Goal: Check status: Check status

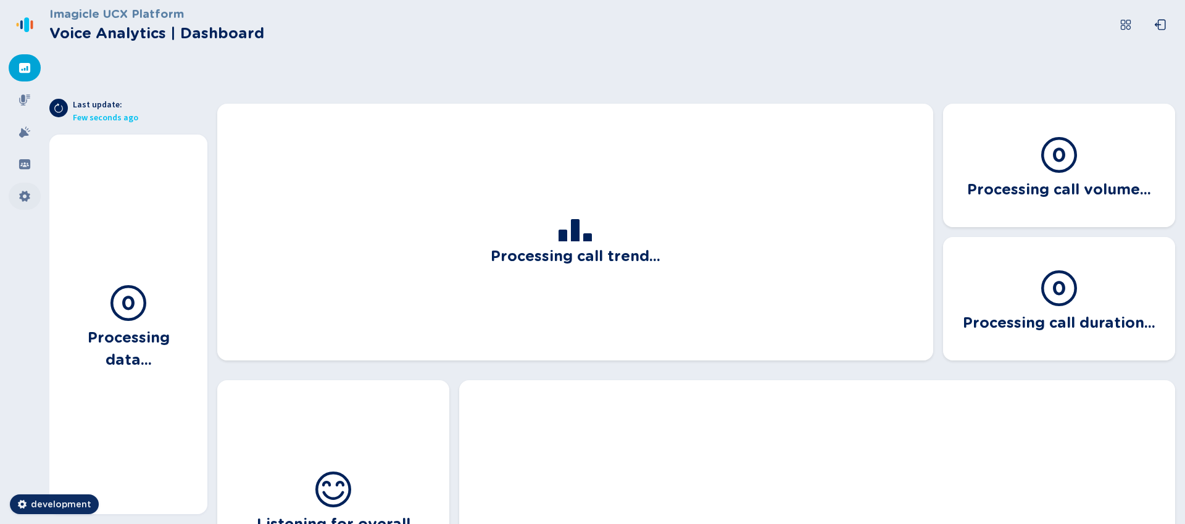
click at [28, 191] on icon at bounding box center [25, 196] width 12 height 12
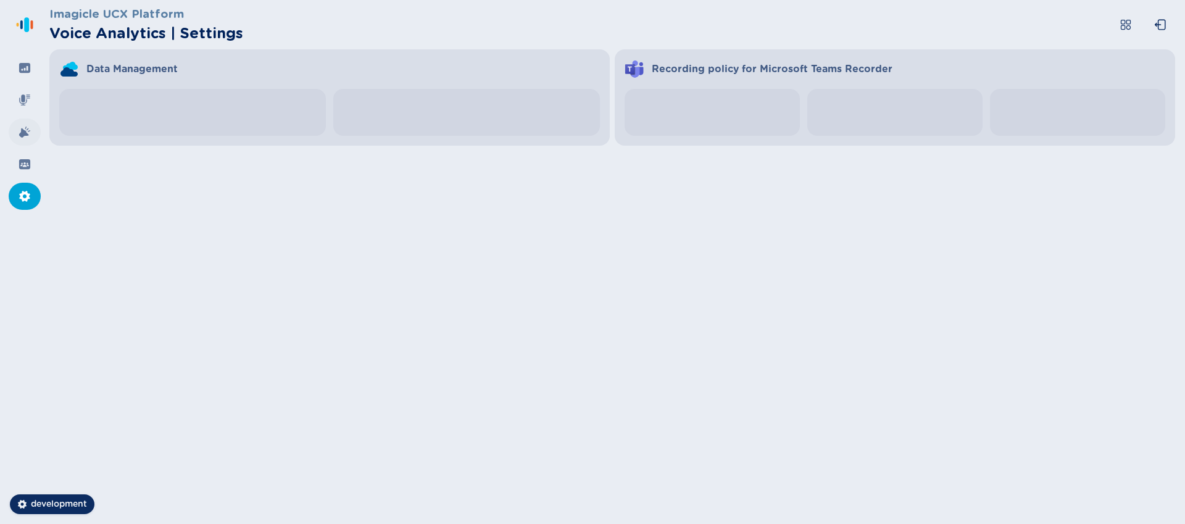
click at [21, 127] on icon at bounding box center [25, 132] width 12 height 12
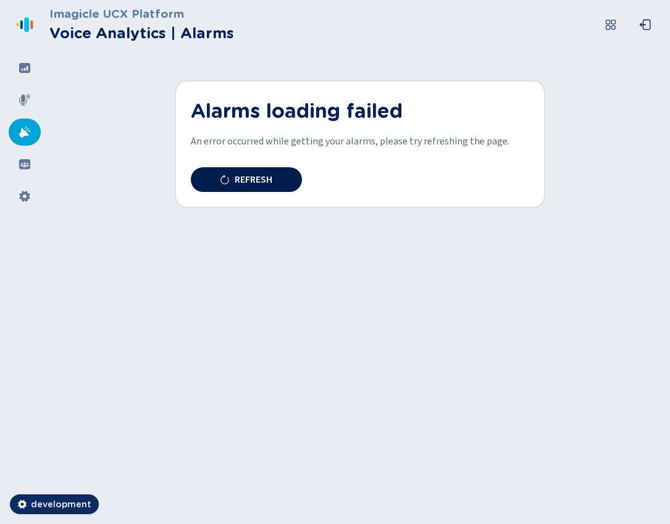
click at [264, 176] on span "Refresh" at bounding box center [253, 180] width 38 height 10
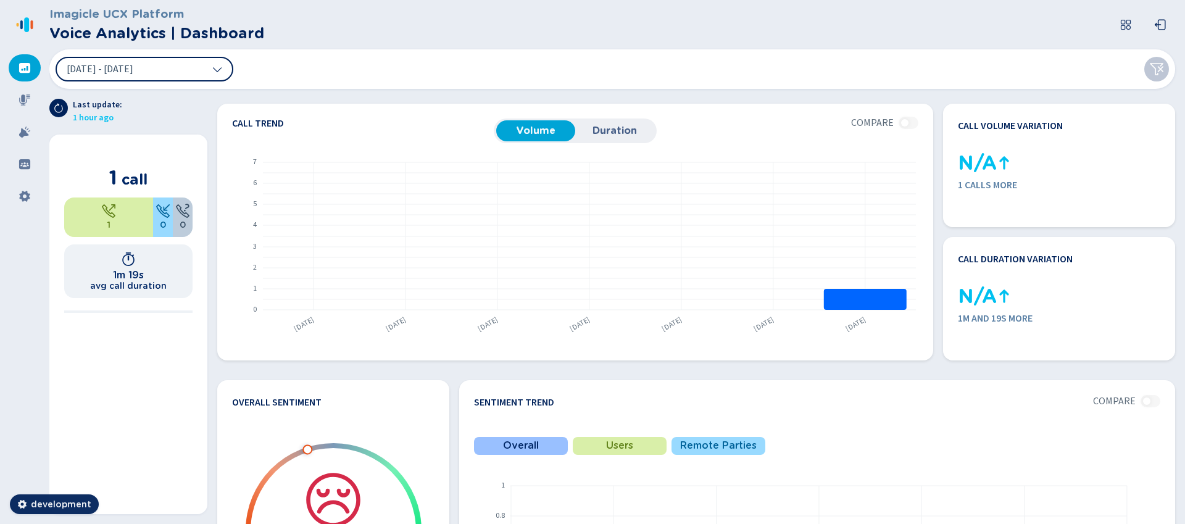
scroll to position [152, 0]
